Goal: Transaction & Acquisition: Book appointment/travel/reservation

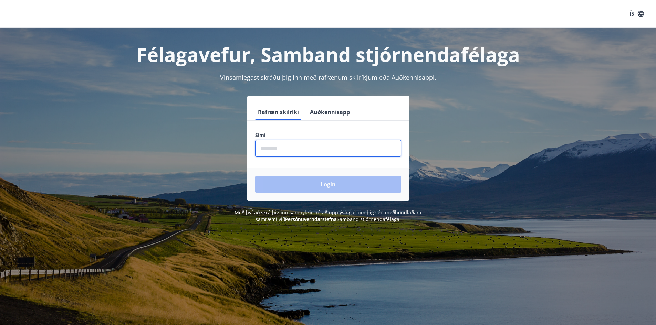
click at [314, 151] on input "phone" at bounding box center [328, 148] width 146 height 17
type input "********"
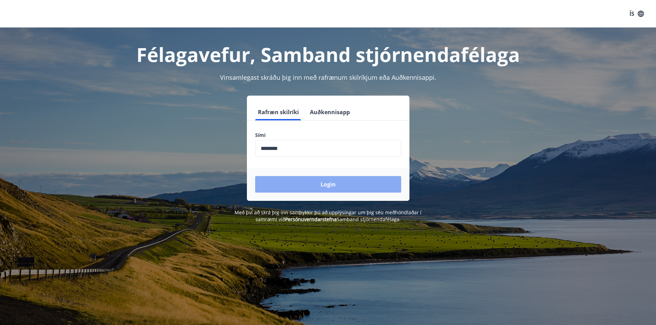
click at [325, 184] on button "Login" at bounding box center [328, 184] width 146 height 17
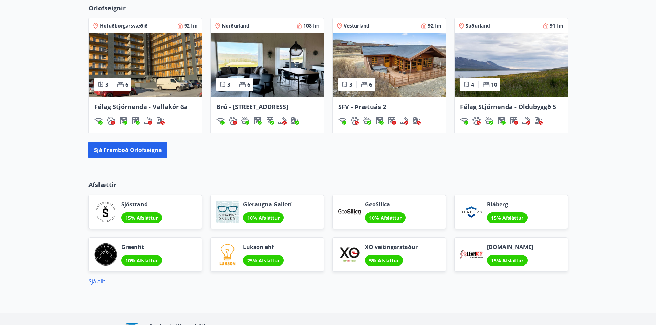
scroll to position [482, 0]
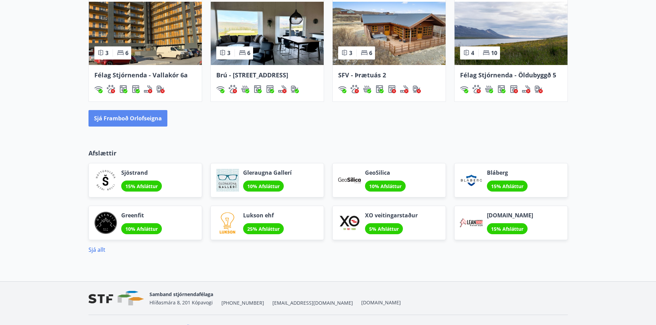
click at [141, 119] on button "Sjá framboð orlofseigna" at bounding box center [127, 118] width 79 height 17
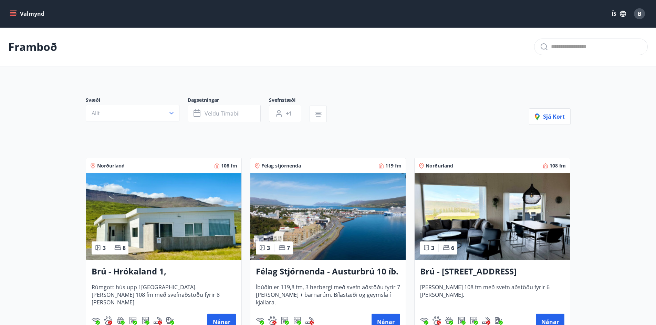
scroll to position [138, 0]
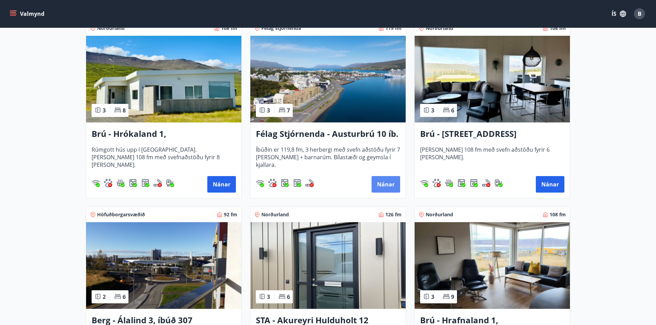
click at [388, 186] on button "Nánar" at bounding box center [385, 184] width 29 height 17
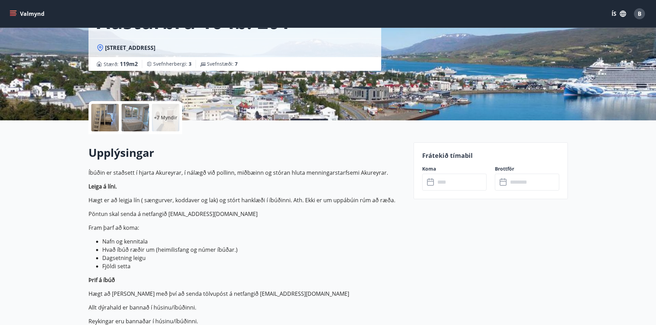
scroll to position [172, 0]
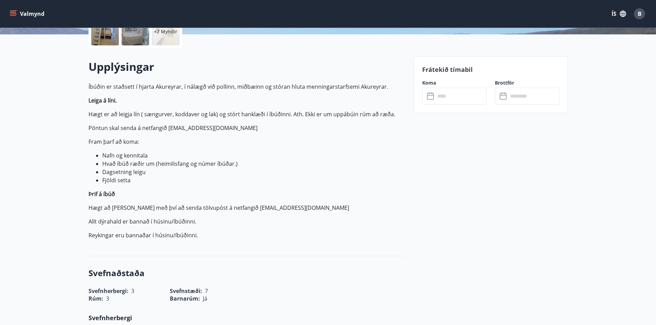
click at [434, 100] on icon at bounding box center [431, 96] width 8 height 8
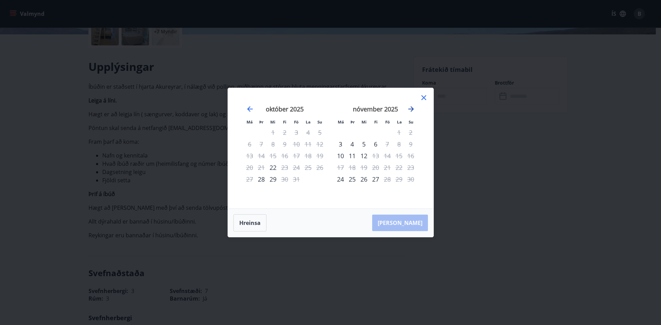
click at [411, 106] on icon "Move forward to switch to the next month." at bounding box center [411, 109] width 8 height 8
click at [341, 167] on div "22" at bounding box center [341, 168] width 12 height 12
click at [340, 165] on div "22" at bounding box center [341, 168] width 12 height 12
click at [424, 96] on icon at bounding box center [424, 98] width 8 height 8
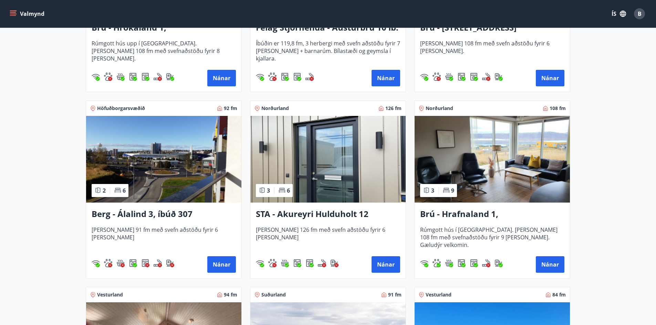
scroll to position [379, 0]
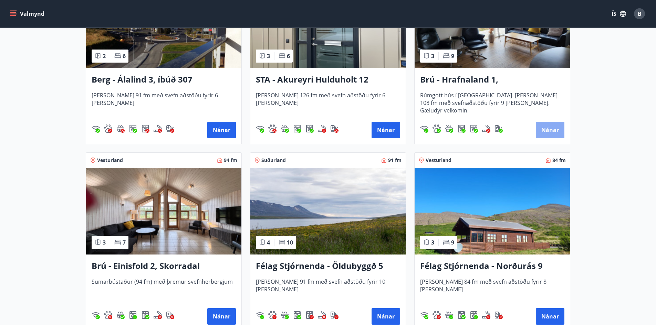
click at [550, 130] on button "Nánar" at bounding box center [550, 130] width 29 height 17
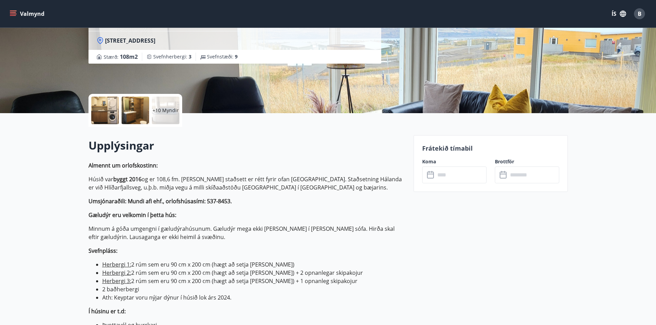
scroll to position [207, 0]
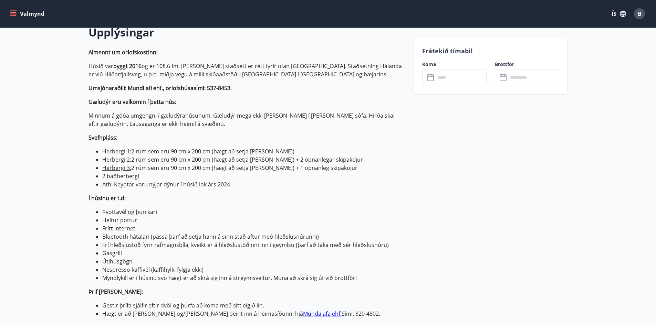
click at [432, 78] on icon at bounding box center [431, 78] width 8 height 8
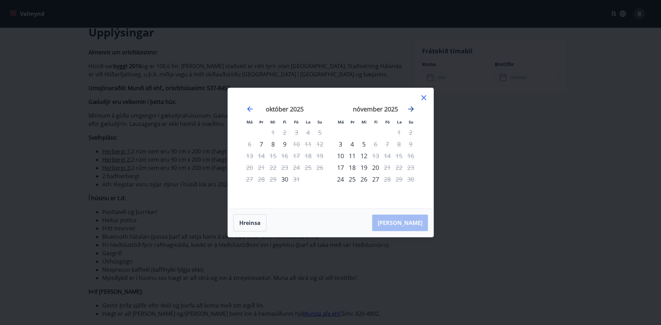
click at [412, 107] on icon "Move forward to switch to the next month." at bounding box center [411, 109] width 8 height 8
click at [339, 144] on div "Aðeins innritun í boði" at bounding box center [341, 136] width 61 height 18
click at [341, 148] on span at bounding box center [340, 146] width 5 height 3
click at [341, 154] on div "15" at bounding box center [341, 156] width 12 height 12
click at [364, 143] on div "10" at bounding box center [364, 144] width 12 height 12
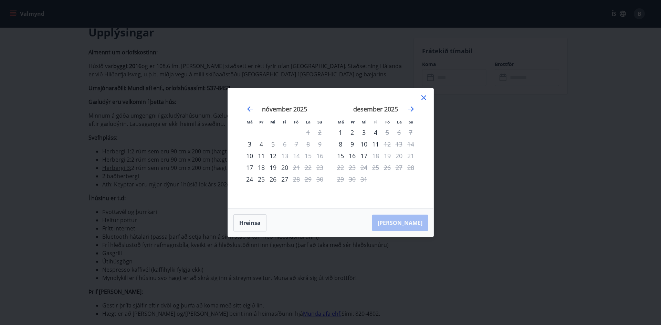
drag, startPoint x: 424, startPoint y: 96, endPoint x: 456, endPoint y: 76, distance: 37.8
click at [424, 96] on icon at bounding box center [424, 98] width 8 height 8
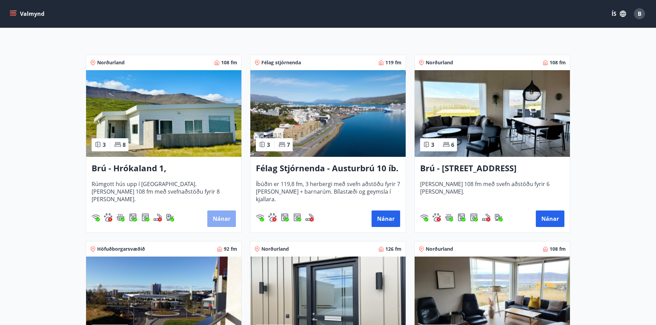
click at [226, 215] on button "Nánar" at bounding box center [221, 219] width 29 height 17
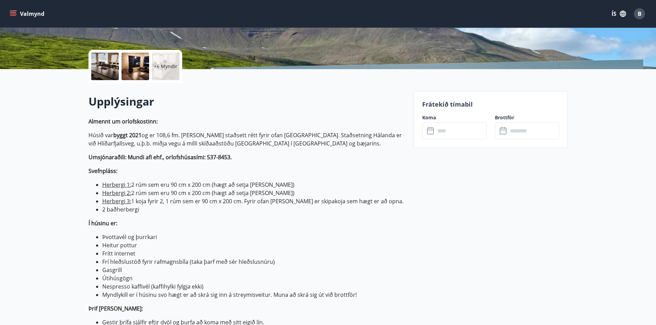
scroll to position [138, 0]
click at [437, 132] on input "text" at bounding box center [460, 130] width 51 height 17
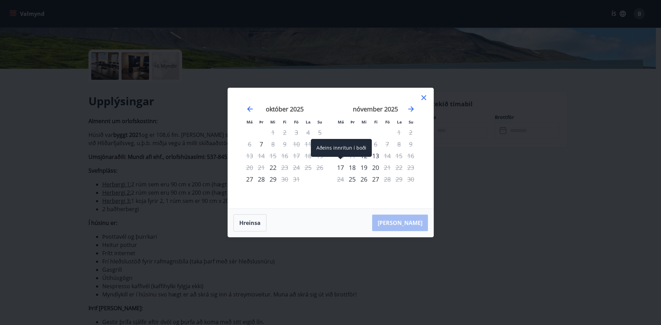
click at [338, 167] on div "17" at bounding box center [341, 168] width 12 height 12
click at [253, 222] on button "Hreinsa" at bounding box center [249, 222] width 33 height 17
click at [412, 107] on icon "Move forward to switch to the next month." at bounding box center [411, 109] width 8 height 8
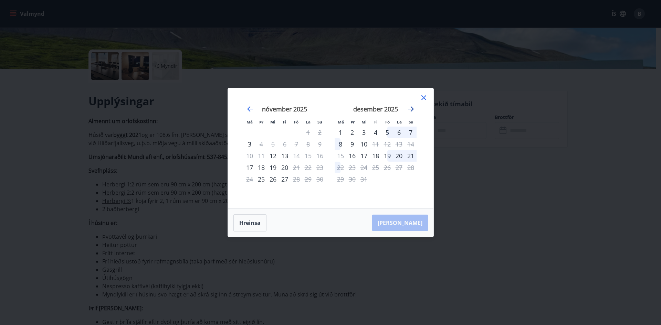
click at [412, 111] on icon "Move forward to switch to the next month." at bounding box center [411, 109] width 8 height 8
click at [409, 108] on icon "Move forward to switch to the next month." at bounding box center [411, 109] width 8 height 8
click at [409, 109] on icon "Move forward to switch to the next month." at bounding box center [411, 109] width 6 height 6
click at [424, 95] on icon at bounding box center [424, 98] width 8 height 8
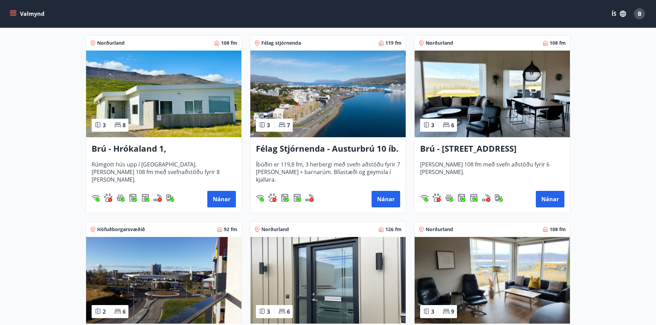
scroll to position [138, 0]
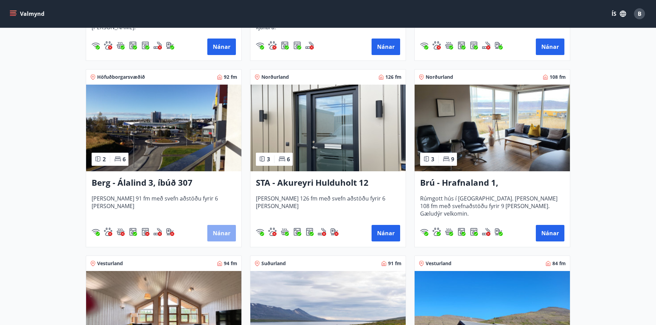
click at [224, 235] on button "Nánar" at bounding box center [221, 233] width 29 height 17
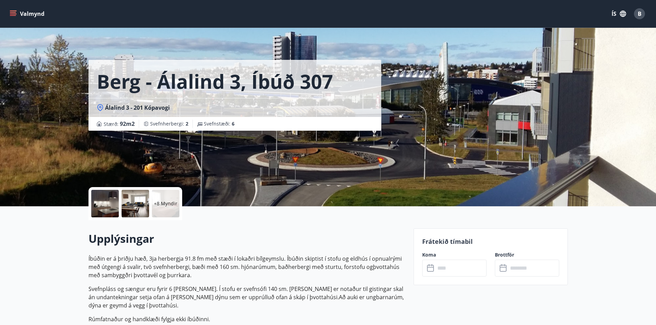
click at [430, 267] on icon at bounding box center [431, 268] width 8 height 8
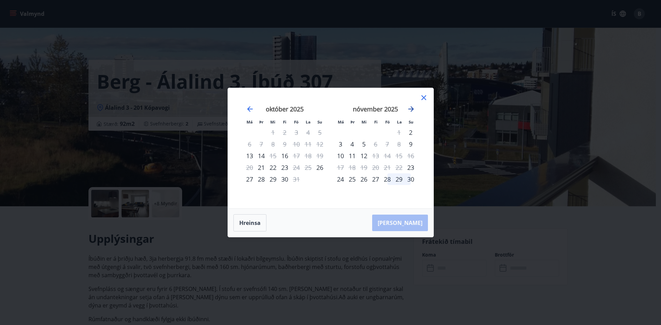
click at [413, 107] on icon "Move forward to switch to the next month." at bounding box center [411, 109] width 8 height 8
click at [410, 107] on icon "Move forward to switch to the next month." at bounding box center [411, 109] width 8 height 8
click at [423, 95] on icon at bounding box center [424, 98] width 8 height 8
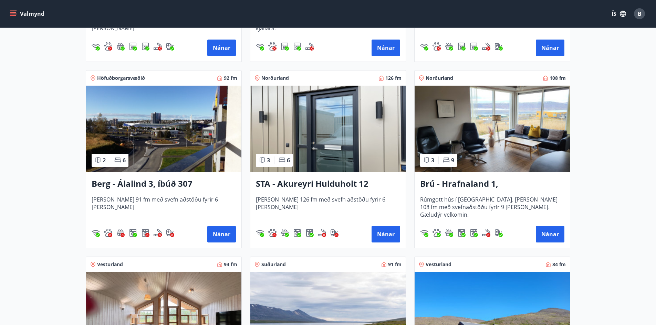
scroll to position [275, 0]
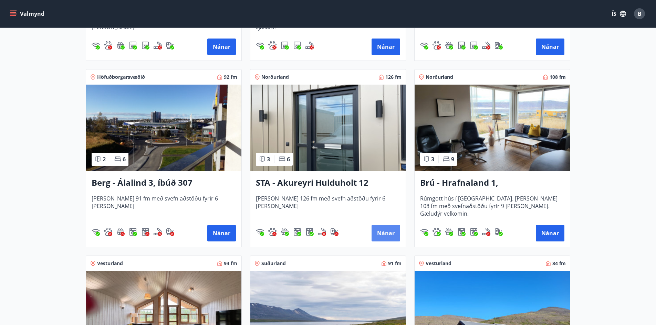
click at [389, 227] on button "Nánar" at bounding box center [385, 233] width 29 height 17
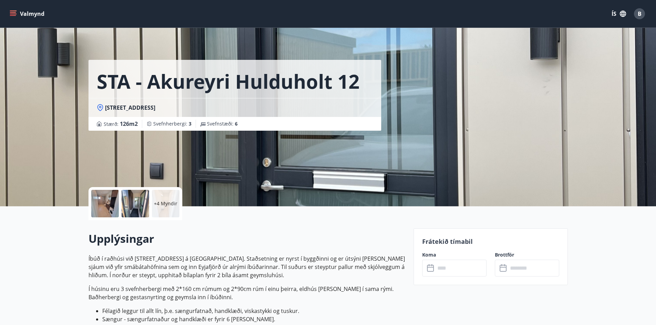
click at [101, 205] on div at bounding box center [105, 204] width 28 height 28
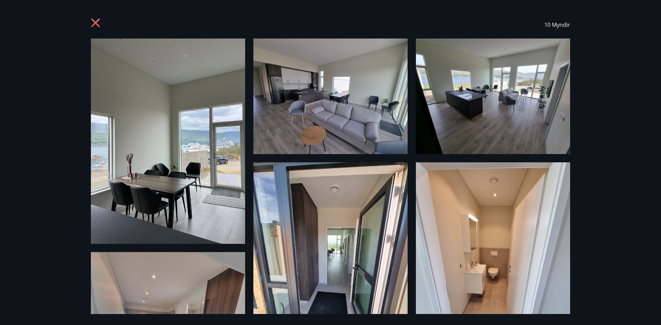
click at [98, 20] on icon at bounding box center [95, 23] width 9 height 9
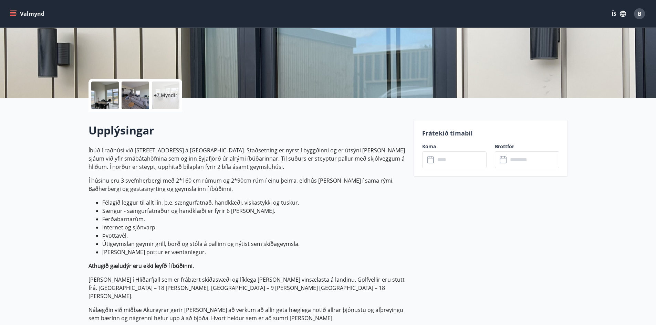
scroll to position [103, 0]
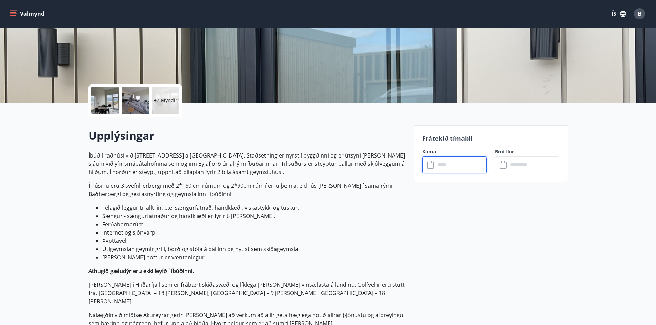
click at [447, 164] on input "text" at bounding box center [460, 165] width 51 height 17
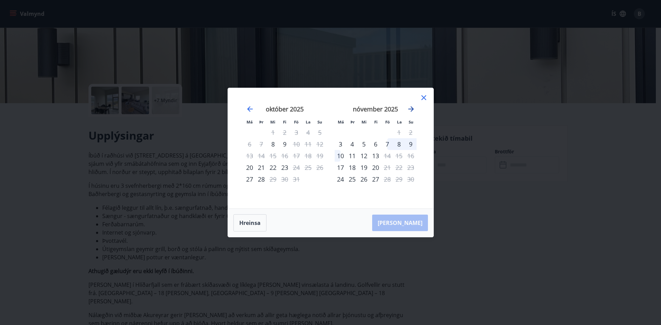
click at [412, 106] on icon "Move forward to switch to the next month." at bounding box center [411, 109] width 8 height 8
click at [425, 96] on icon at bounding box center [424, 98] width 8 height 8
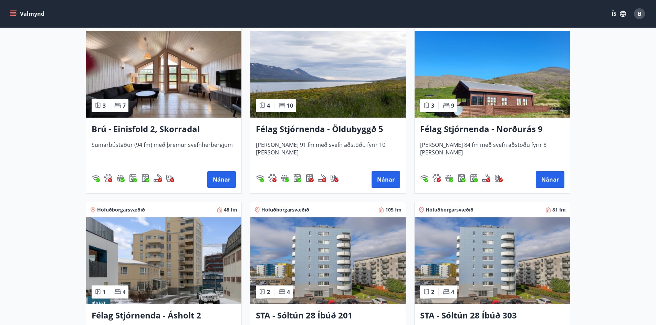
scroll to position [516, 0]
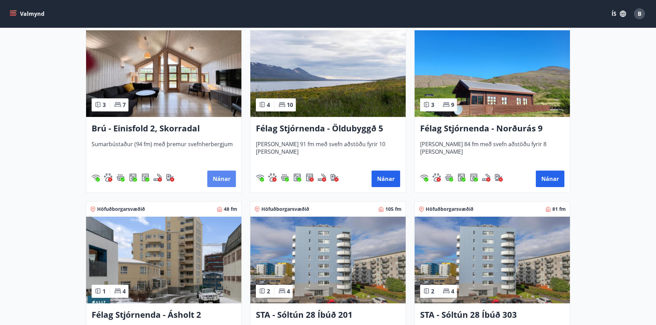
click at [219, 178] on button "Nánar" at bounding box center [221, 179] width 29 height 17
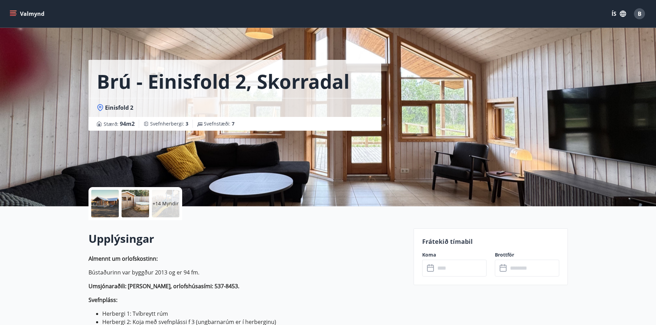
click at [431, 268] on icon at bounding box center [431, 268] width 8 height 8
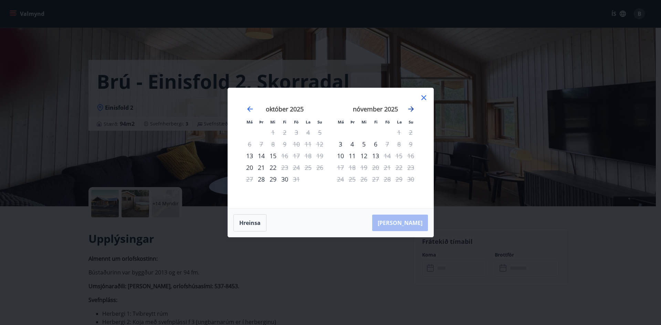
click at [412, 111] on icon "Move forward to switch to the next month." at bounding box center [411, 109] width 8 height 8
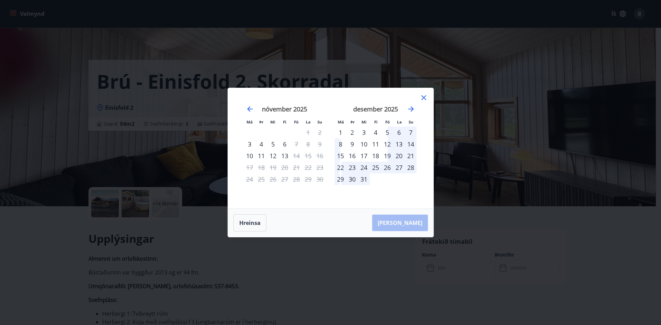
click at [424, 99] on icon at bounding box center [424, 98] width 8 height 8
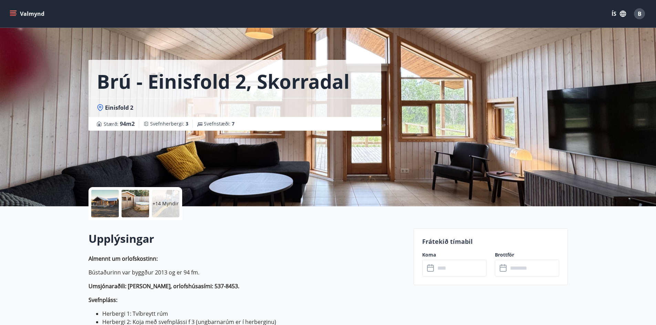
click at [108, 208] on div at bounding box center [105, 204] width 28 height 28
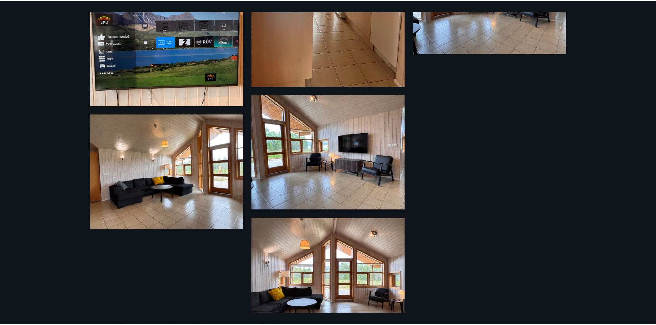
scroll to position [766, 0]
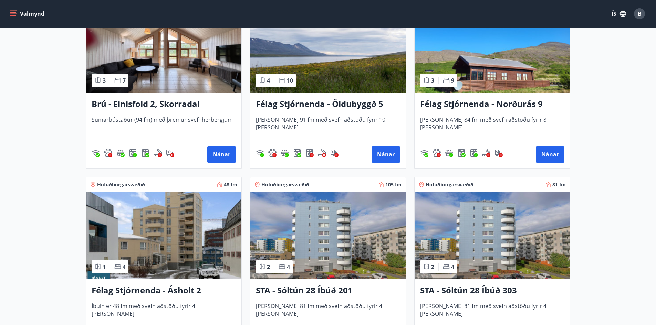
scroll to position [620, 0]
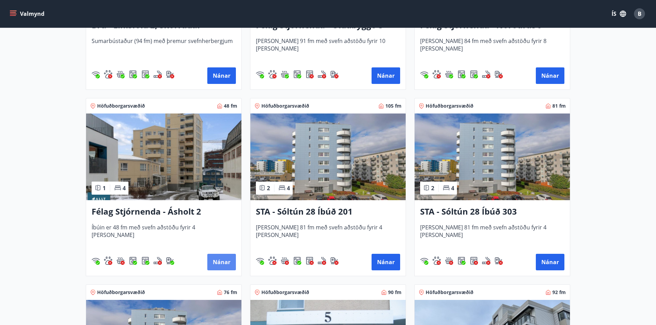
click at [223, 261] on button "Nánar" at bounding box center [221, 262] width 29 height 17
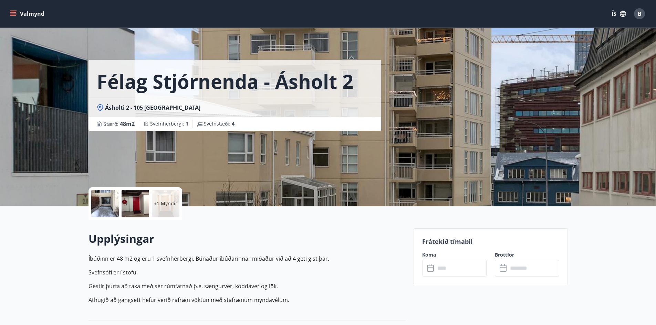
click at [445, 272] on input "text" at bounding box center [460, 268] width 51 height 17
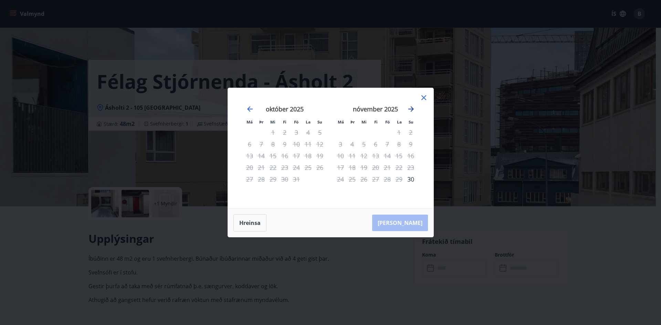
click at [410, 108] on icon "Move forward to switch to the next month." at bounding box center [411, 109] width 8 height 8
click at [421, 97] on icon at bounding box center [424, 98] width 8 height 8
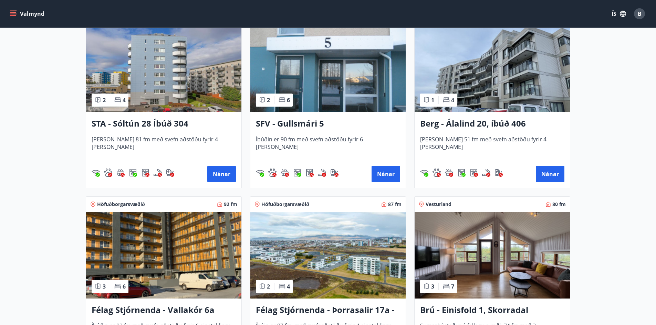
scroll to position [895, 0]
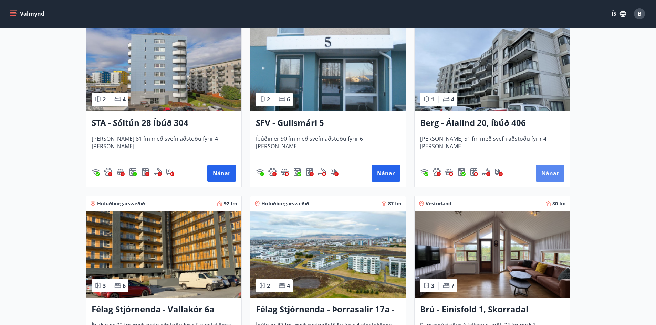
click at [556, 172] on button "Nánar" at bounding box center [550, 173] width 29 height 17
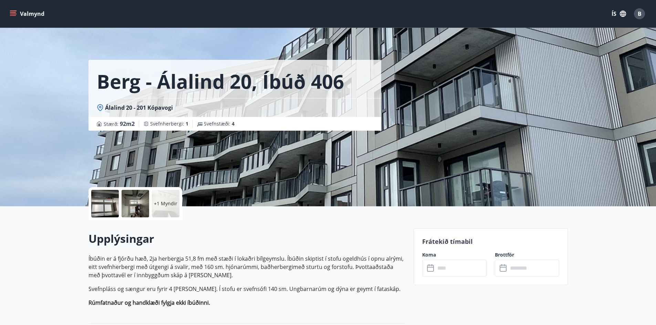
click at [101, 207] on div at bounding box center [105, 204] width 28 height 28
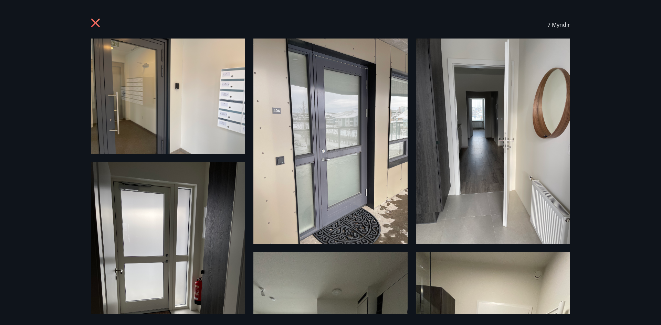
click at [97, 27] on icon at bounding box center [96, 23] width 11 height 11
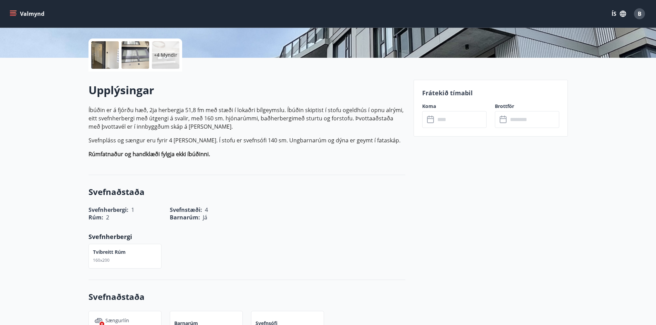
scroll to position [138, 0]
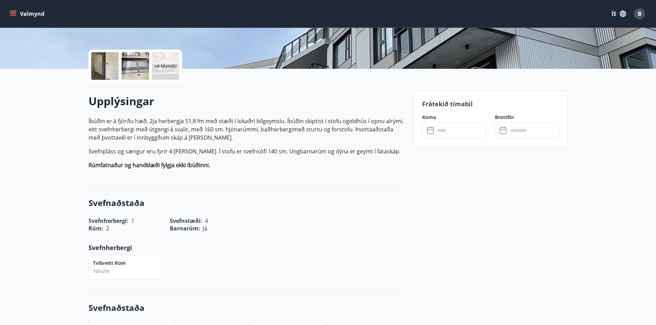
click at [437, 134] on input "text" at bounding box center [460, 130] width 51 height 17
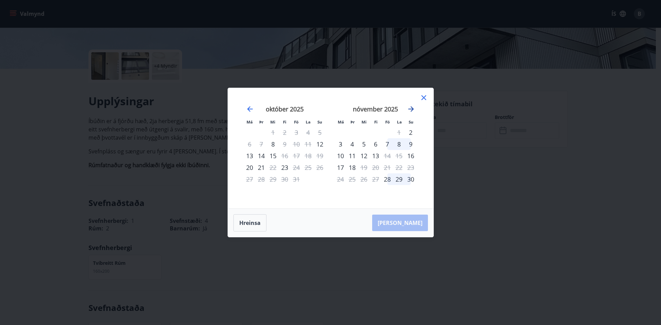
click at [411, 108] on icon "Move forward to switch to the next month." at bounding box center [411, 109] width 8 height 8
click at [426, 96] on icon at bounding box center [423, 97] width 5 height 5
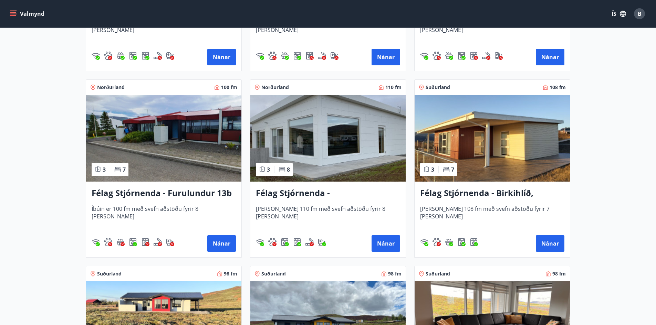
scroll to position [1480, 0]
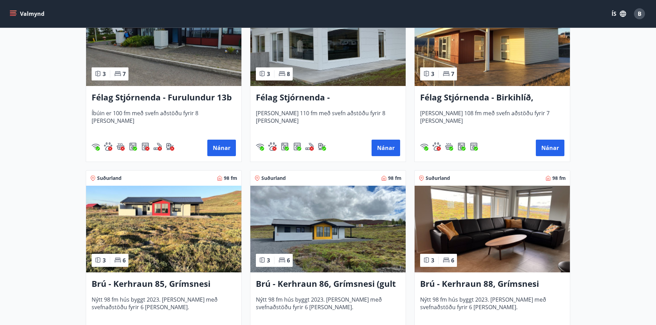
click at [491, 70] on img at bounding box center [492, 42] width 155 height 87
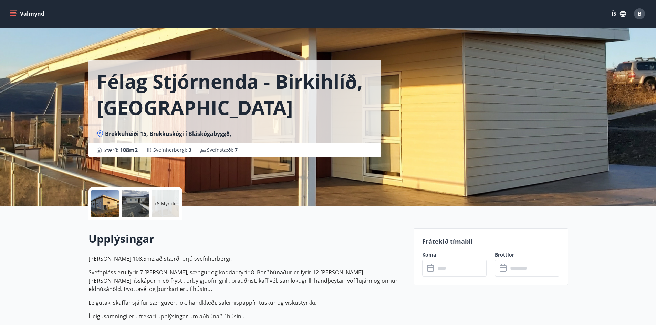
click at [102, 204] on div at bounding box center [105, 204] width 28 height 28
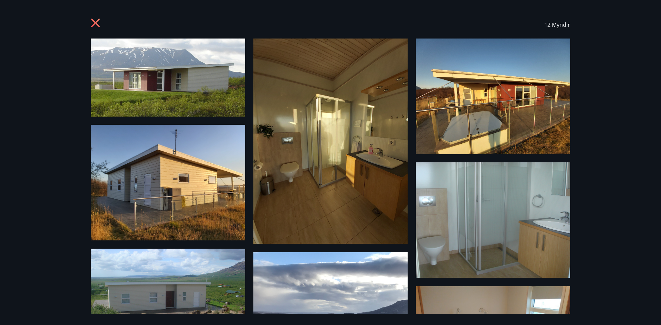
click at [93, 25] on icon at bounding box center [95, 23] width 9 height 9
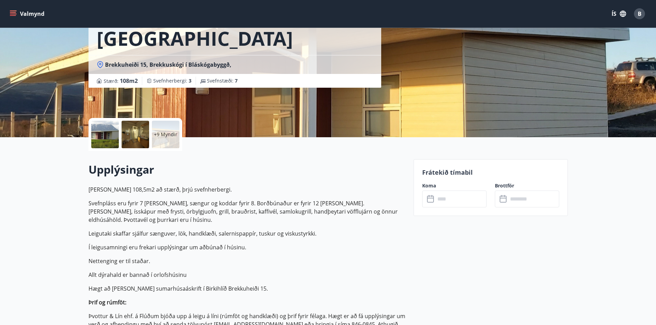
scroll to position [207, 0]
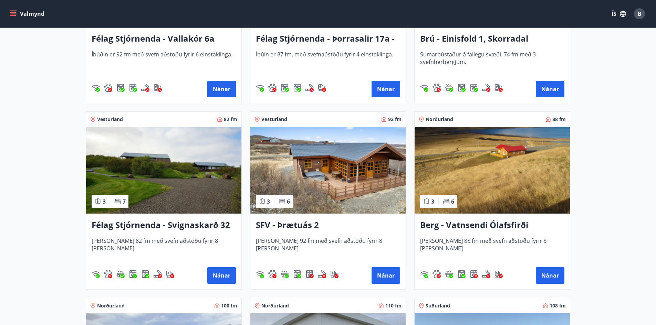
scroll to position [1033, 0]
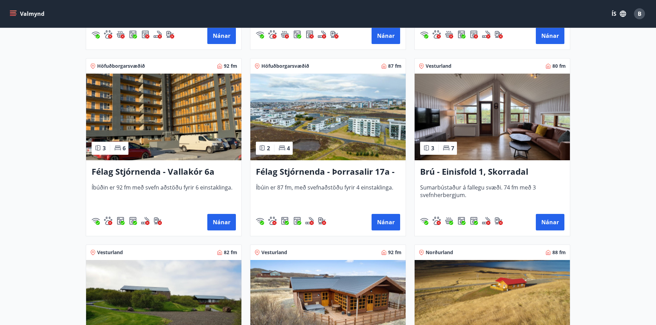
click at [190, 136] on img at bounding box center [163, 117] width 155 height 87
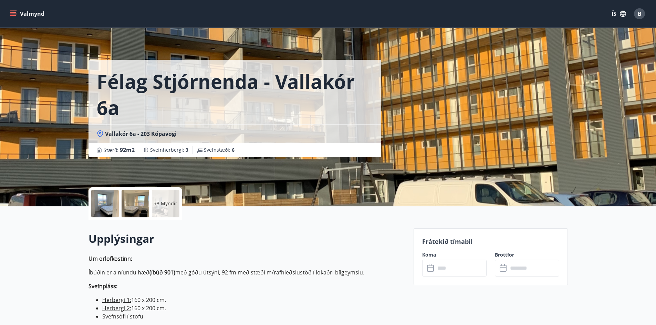
click at [108, 210] on div at bounding box center [105, 204] width 28 height 28
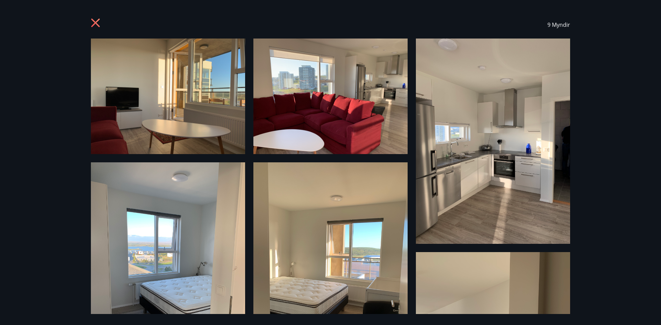
drag, startPoint x: 97, startPoint y: 20, endPoint x: 33, endPoint y: 10, distance: 65.3
click at [96, 20] on icon at bounding box center [96, 23] width 11 height 11
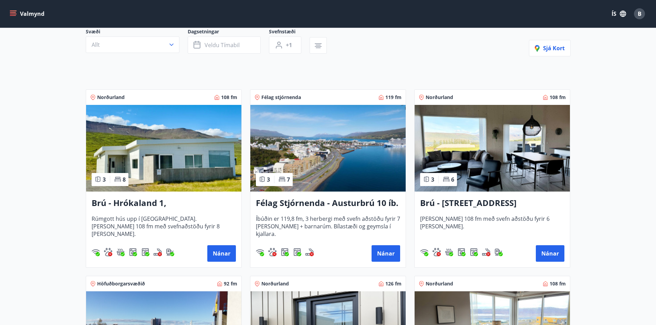
scroll to position [69, 0]
click at [385, 254] on button "Nánar" at bounding box center [385, 253] width 29 height 17
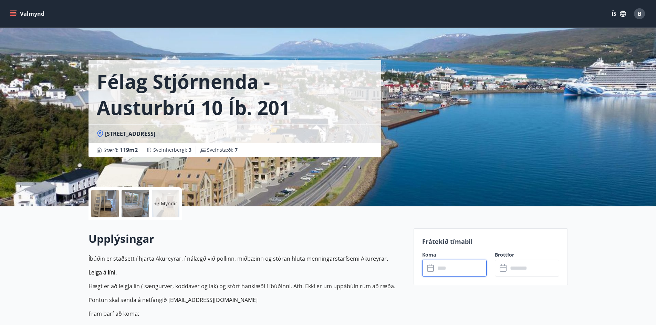
click at [454, 270] on input "text" at bounding box center [460, 268] width 51 height 17
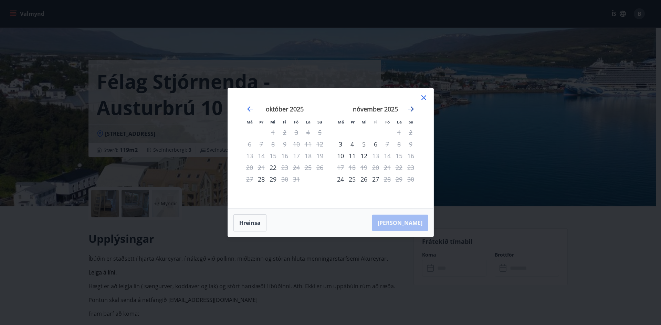
click at [411, 111] on icon "Move forward to switch to the next month." at bounding box center [411, 109] width 6 height 6
drag, startPoint x: 340, startPoint y: 166, endPoint x: 352, endPoint y: 170, distance: 12.4
click at [340, 166] on div "22" at bounding box center [341, 168] width 12 height 12
click at [341, 179] on div "29" at bounding box center [341, 180] width 12 height 12
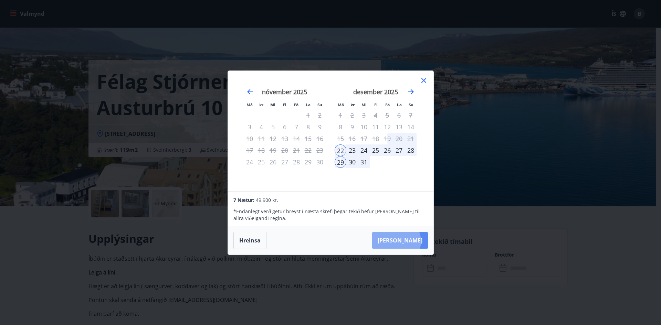
click at [417, 241] on button "[PERSON_NAME]" at bounding box center [400, 240] width 56 height 17
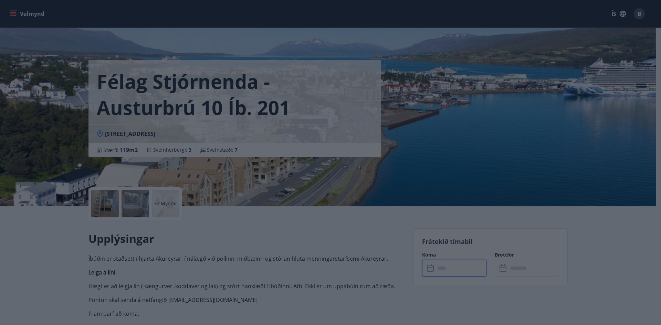
type input "******"
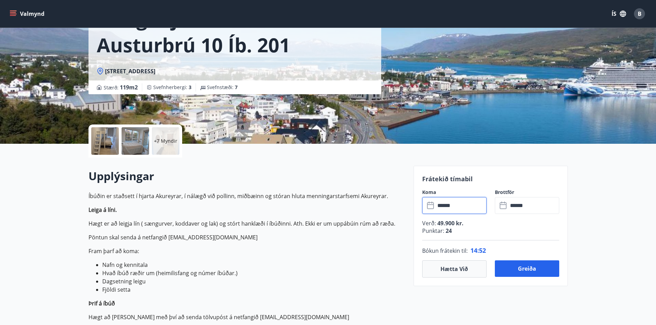
scroll to position [172, 0]
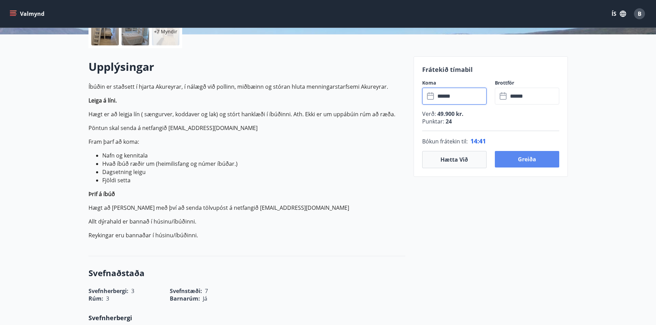
click at [526, 158] on button "Greiða" at bounding box center [527, 159] width 64 height 17
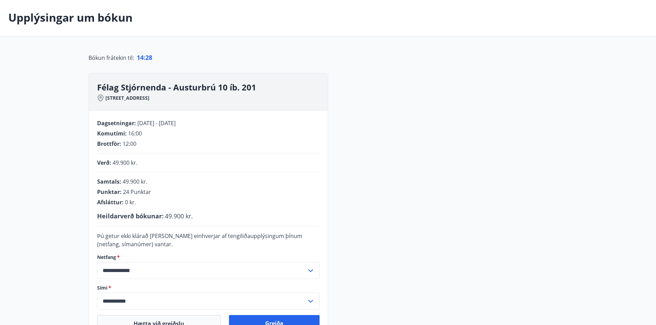
scroll to position [69, 0]
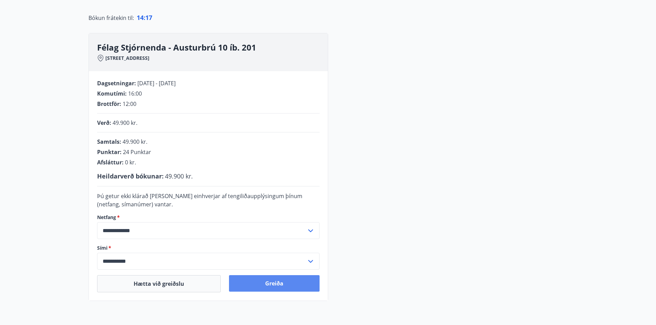
click at [291, 283] on button "Greiða" at bounding box center [274, 283] width 91 height 17
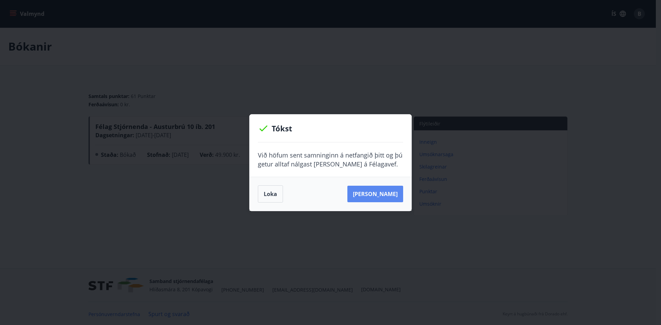
click at [378, 193] on button "Sjá samning" at bounding box center [375, 194] width 56 height 17
drag, startPoint x: 269, startPoint y: 196, endPoint x: 264, endPoint y: 193, distance: 5.4
click at [269, 196] on button "Loka" at bounding box center [270, 194] width 25 height 17
drag, startPoint x: 266, startPoint y: 195, endPoint x: 271, endPoint y: 180, distance: 16.1
click at [268, 193] on button "Loka" at bounding box center [270, 194] width 25 height 17
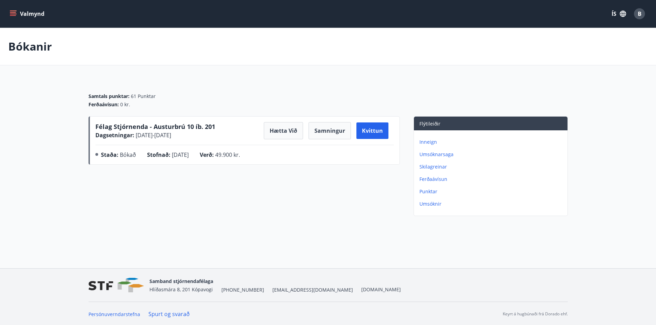
click at [44, 16] on button "Valmynd" at bounding box center [27, 14] width 39 height 12
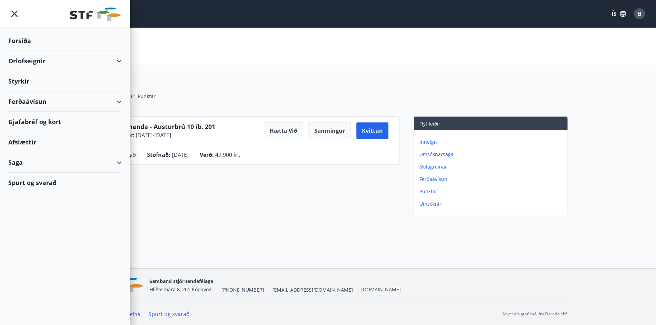
click at [119, 61] on div "Orlofseignir" at bounding box center [64, 61] width 113 height 20
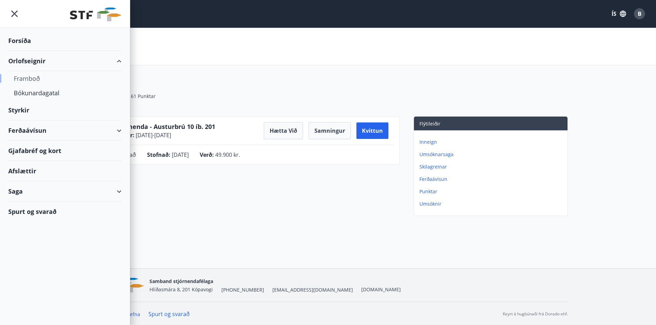
click at [33, 78] on div "Framboð" at bounding box center [65, 78] width 102 height 14
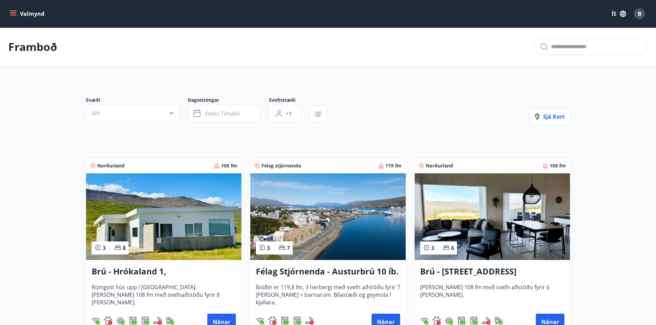
click at [324, 229] on img at bounding box center [327, 217] width 155 height 87
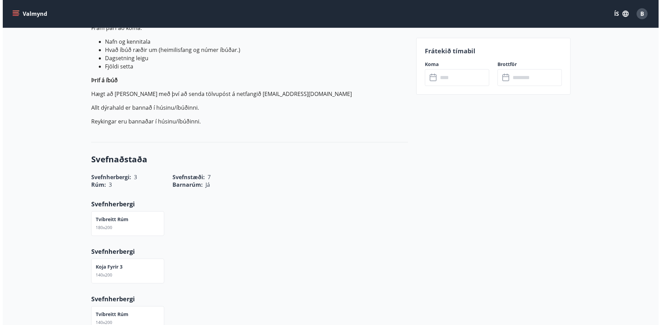
scroll to position [155, 0]
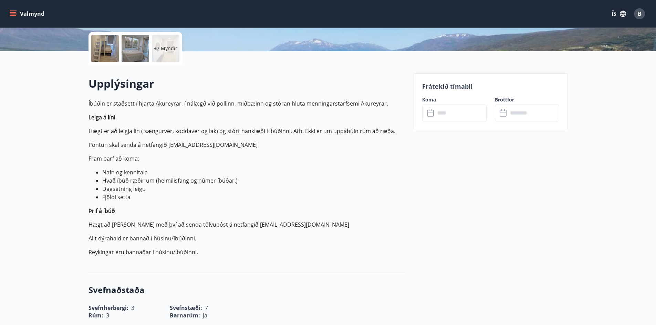
click at [622, 14] on icon "button" at bounding box center [623, 14] width 8 height 8
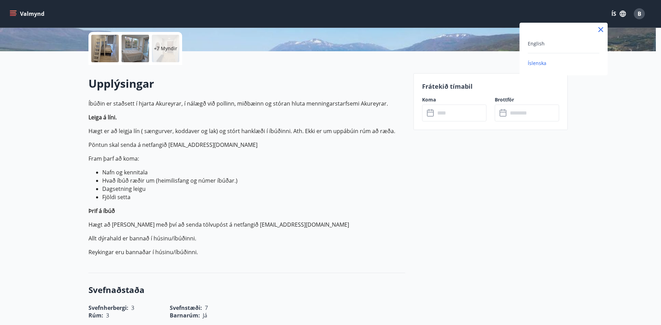
click at [633, 19] on div at bounding box center [330, 162] width 661 height 325
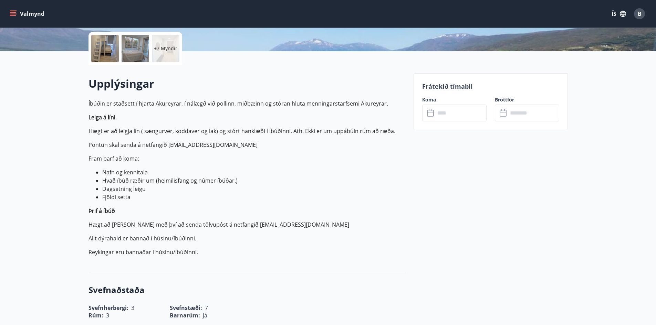
click at [640, 14] on span "B" at bounding box center [640, 14] width 4 height 8
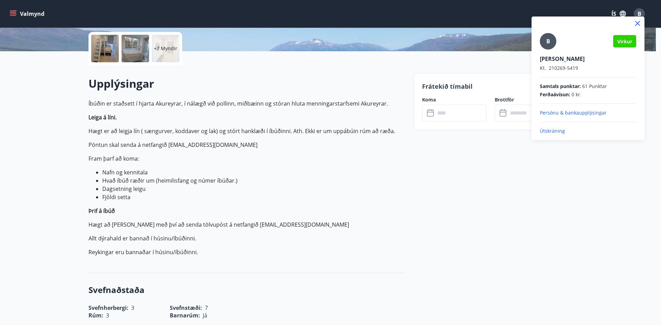
click at [551, 131] on p "Útskráning" at bounding box center [588, 131] width 96 height 7
